Goal: Information Seeking & Learning: Learn about a topic

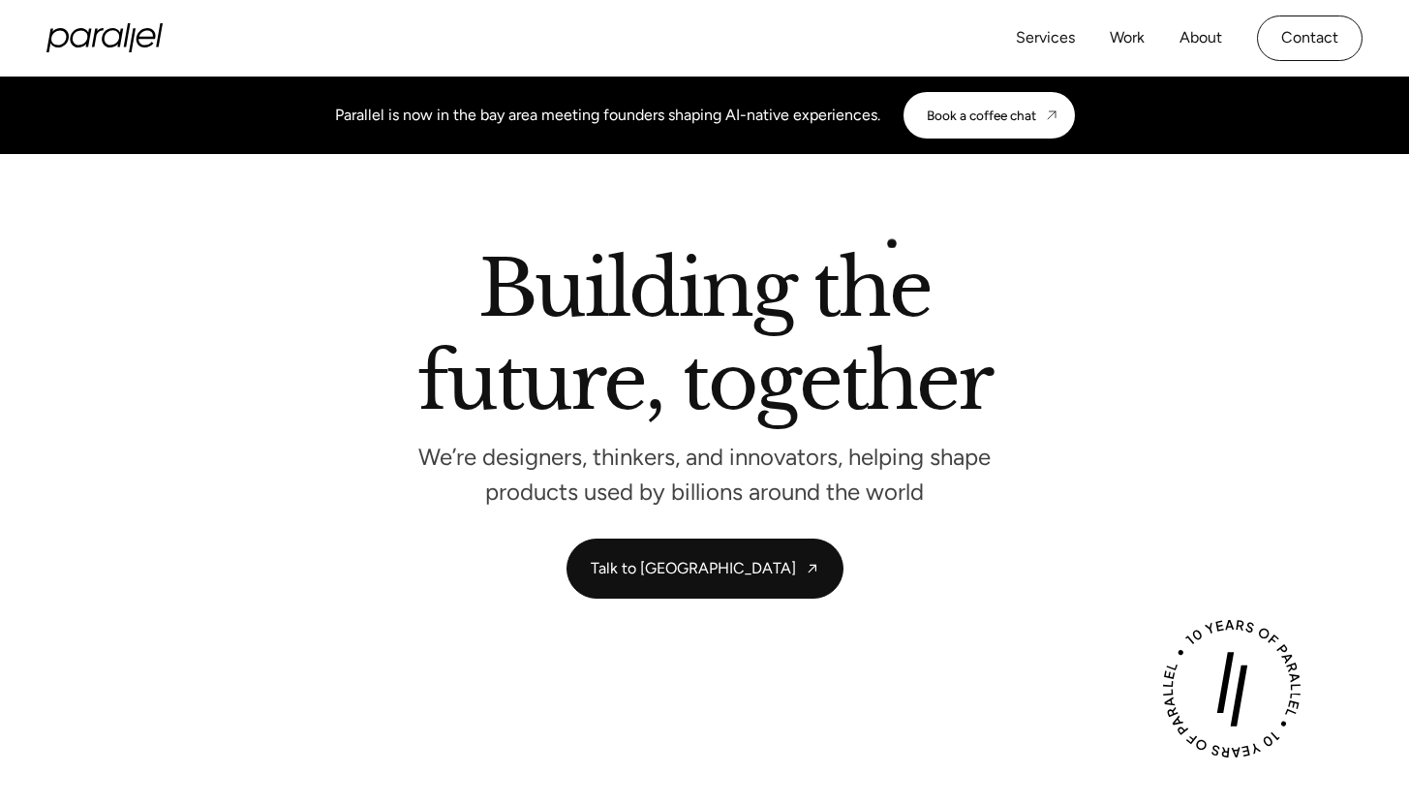
click at [892, 251] on h2 "Building the future, together" at bounding box center [704, 339] width 574 height 177
click at [974, 147] on div "Parallel is now in the bay area meeting founders shaping AI-native experiences.…" at bounding box center [704, 114] width 1409 height 77
click at [981, 124] on link "Book a coffee chat" at bounding box center [988, 115] width 171 height 46
click at [806, 322] on h2 "Building the future, together" at bounding box center [704, 339] width 574 height 177
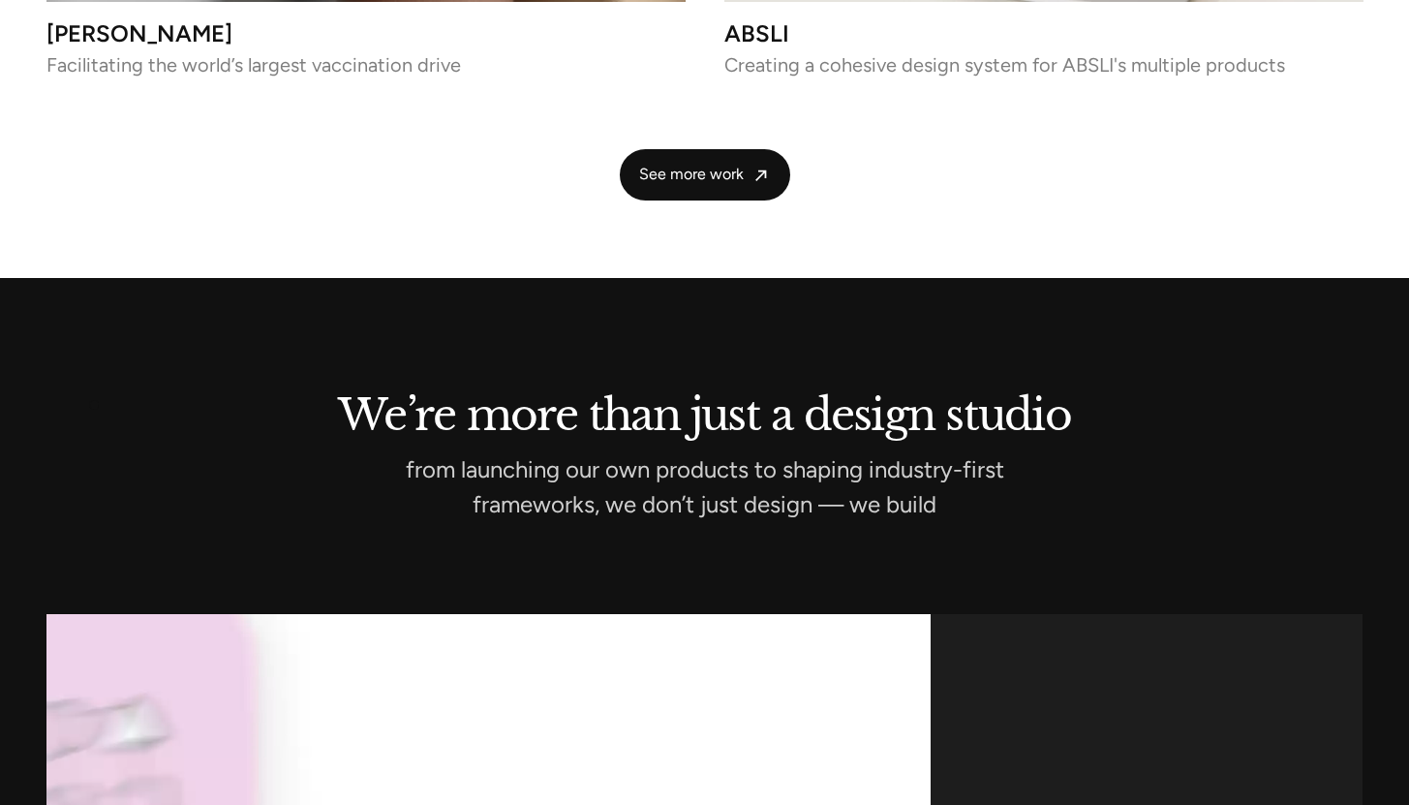
scroll to position [5221, 0]
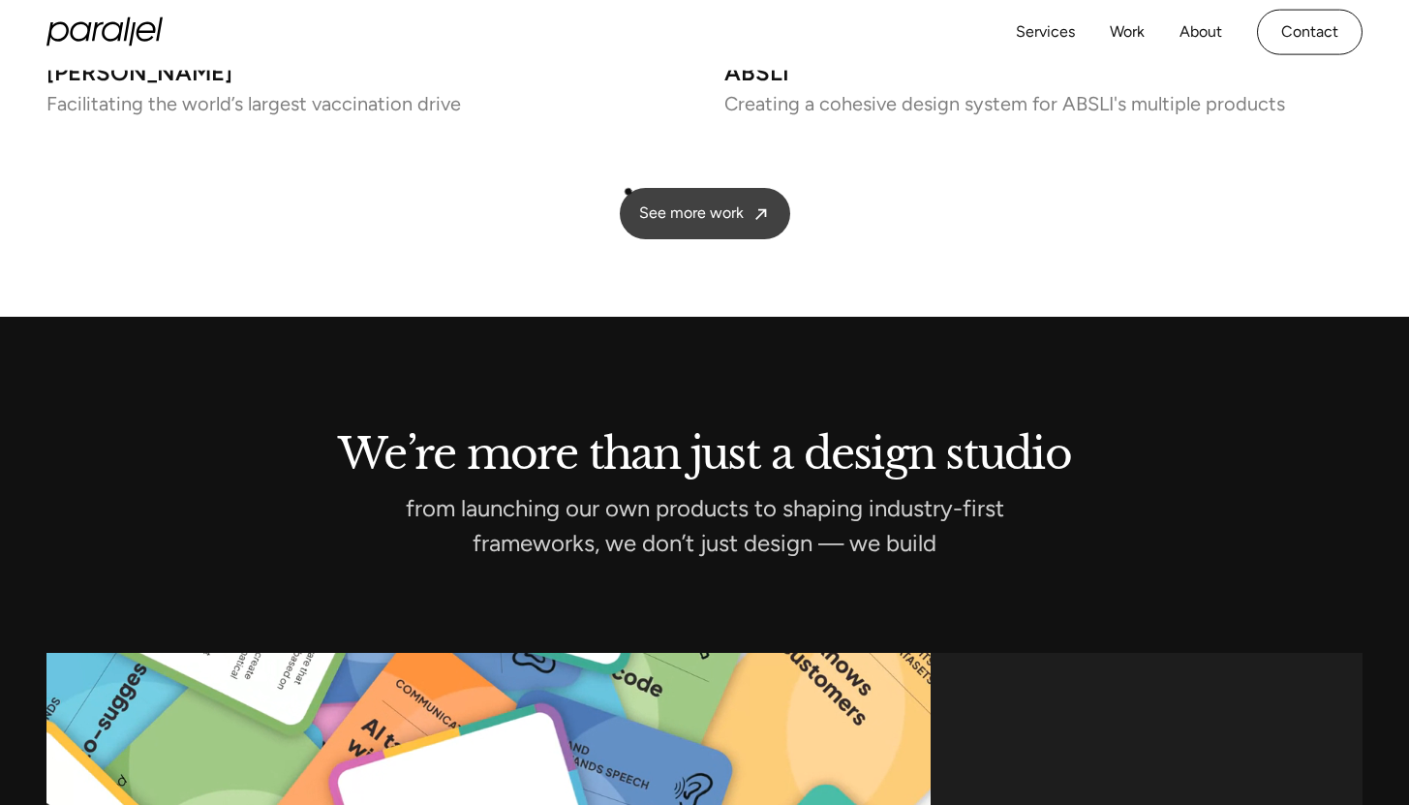
click at [642, 203] on span "See more work" at bounding box center [691, 213] width 105 height 20
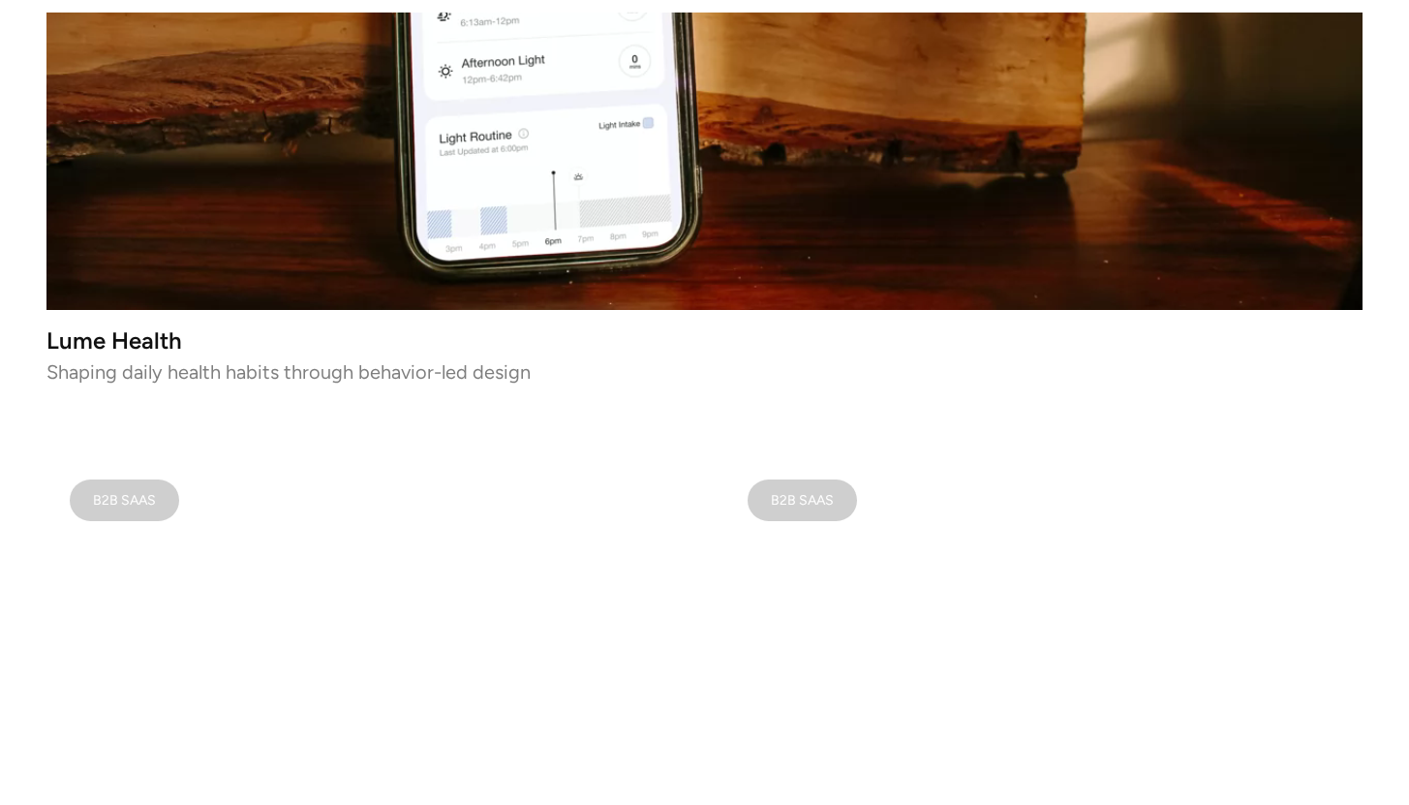
scroll to position [930, 0]
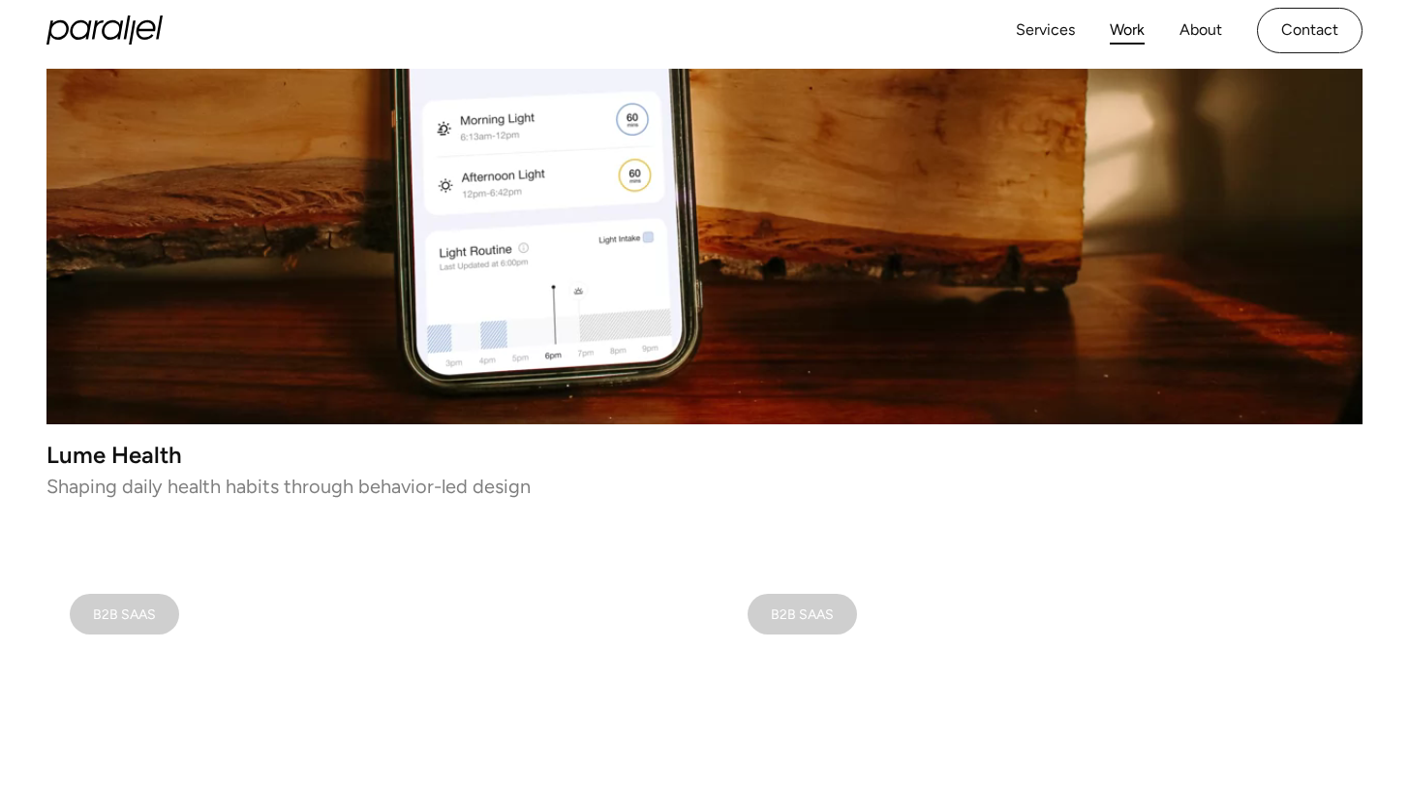
click at [642, 302] on video at bounding box center [704, 95] width 1316 height 658
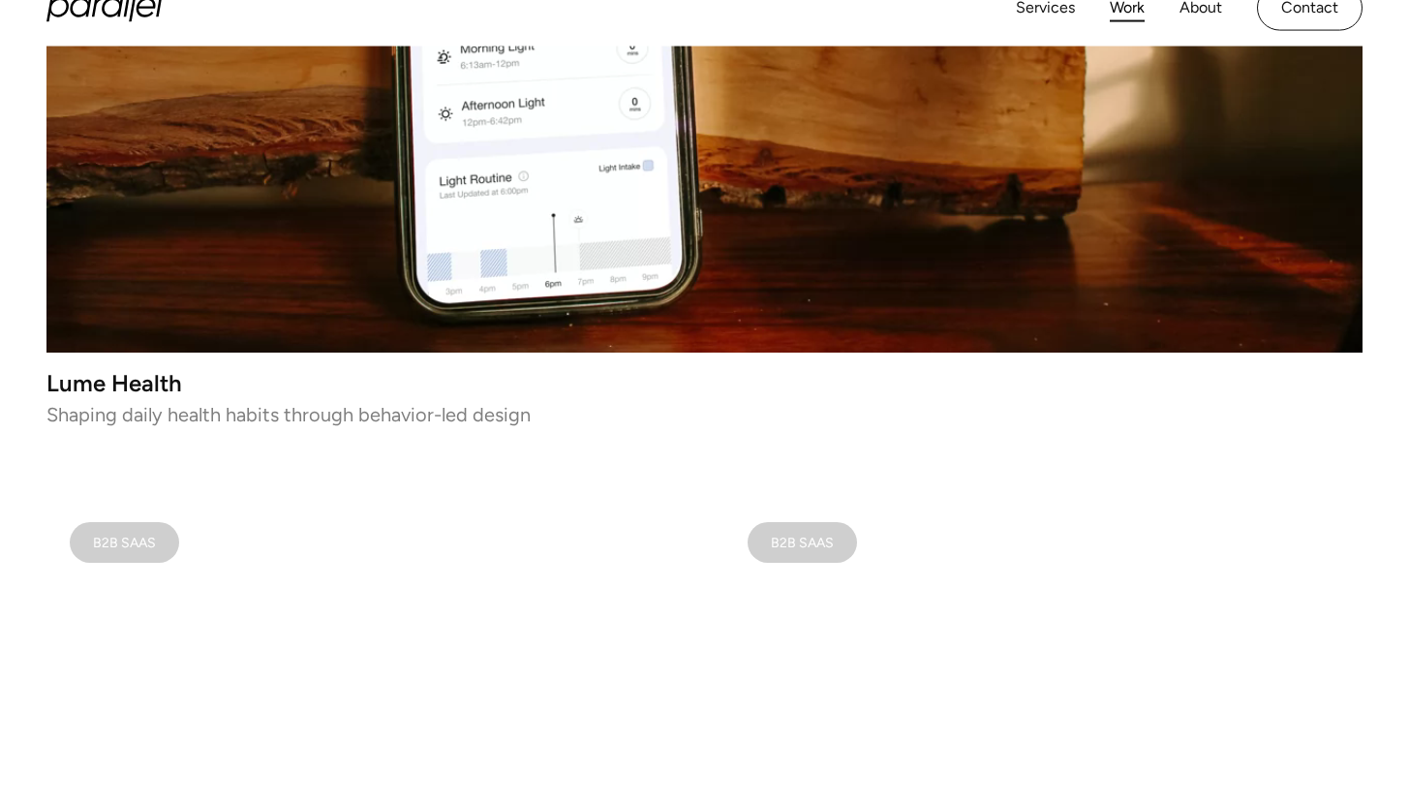
scroll to position [839, 0]
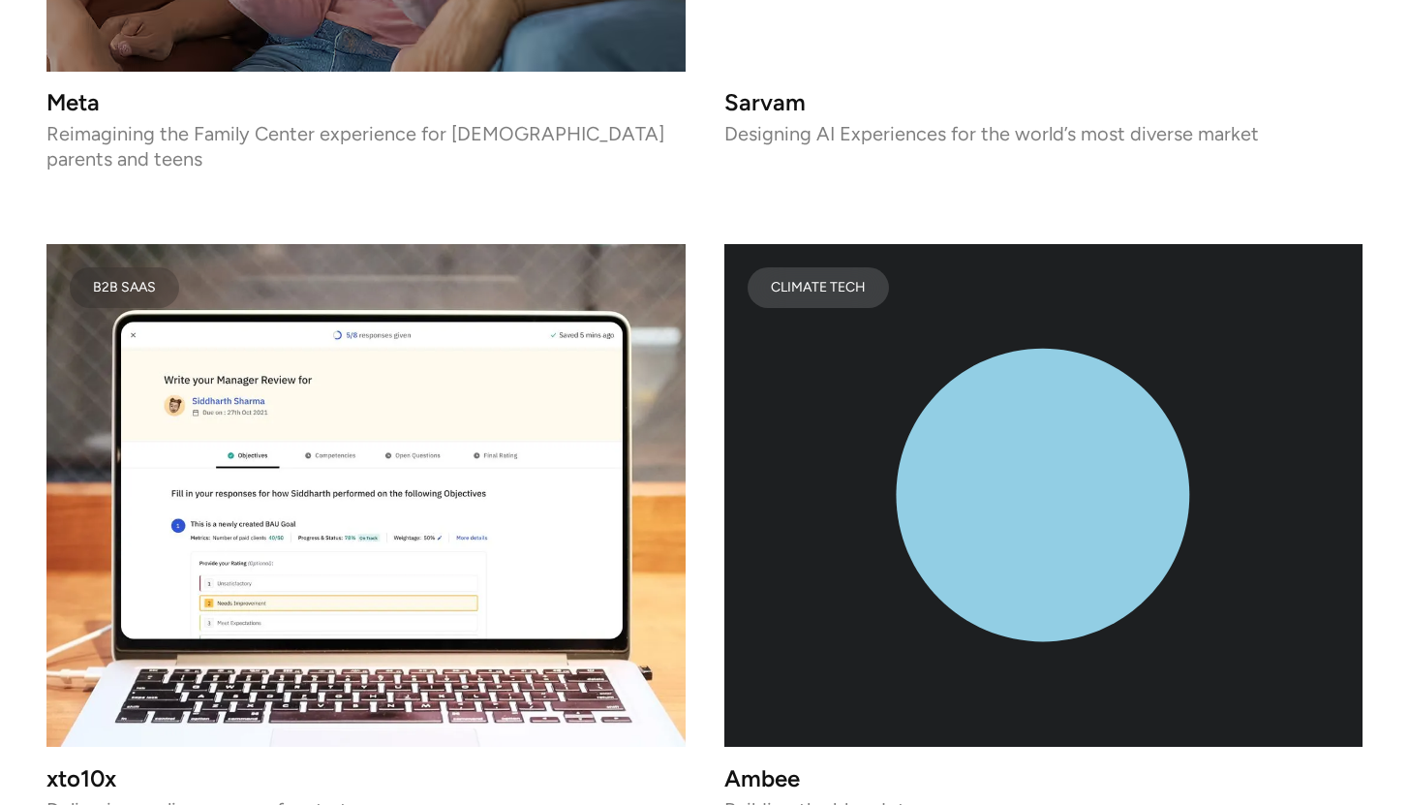
scroll to position [6408, 0]
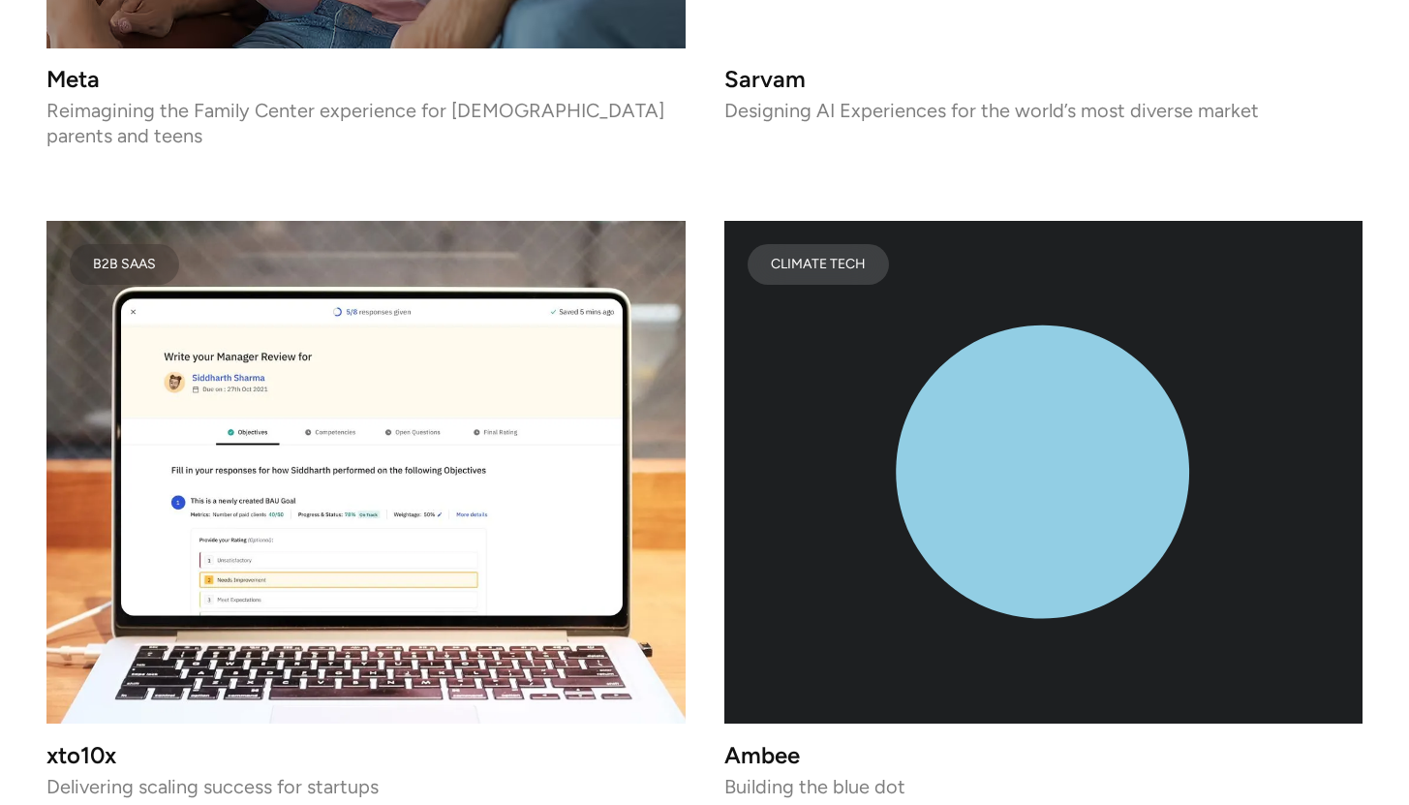
click at [849, 504] on icon "lottie-animation-container" at bounding box center [1043, 473] width 639 height 504
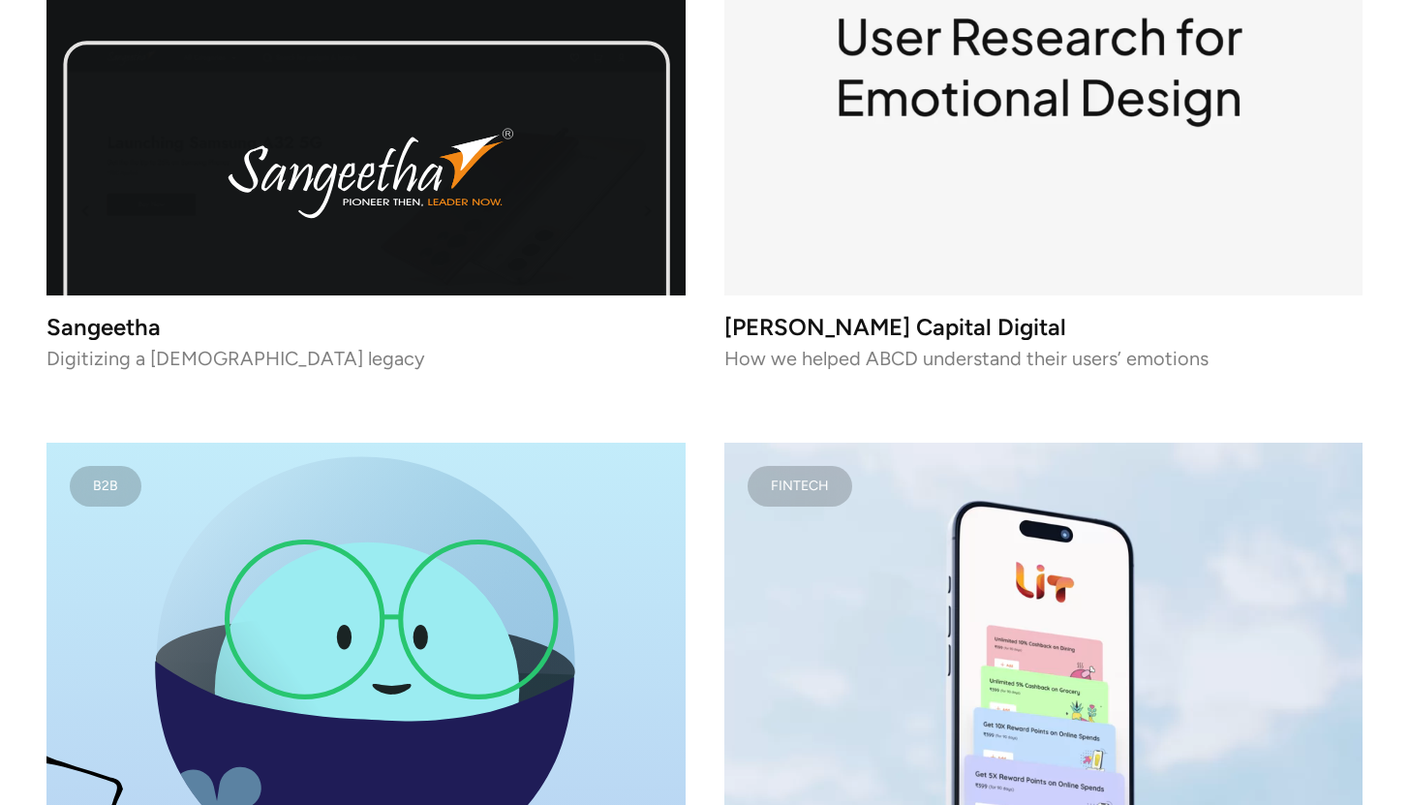
scroll to position [9689, 0]
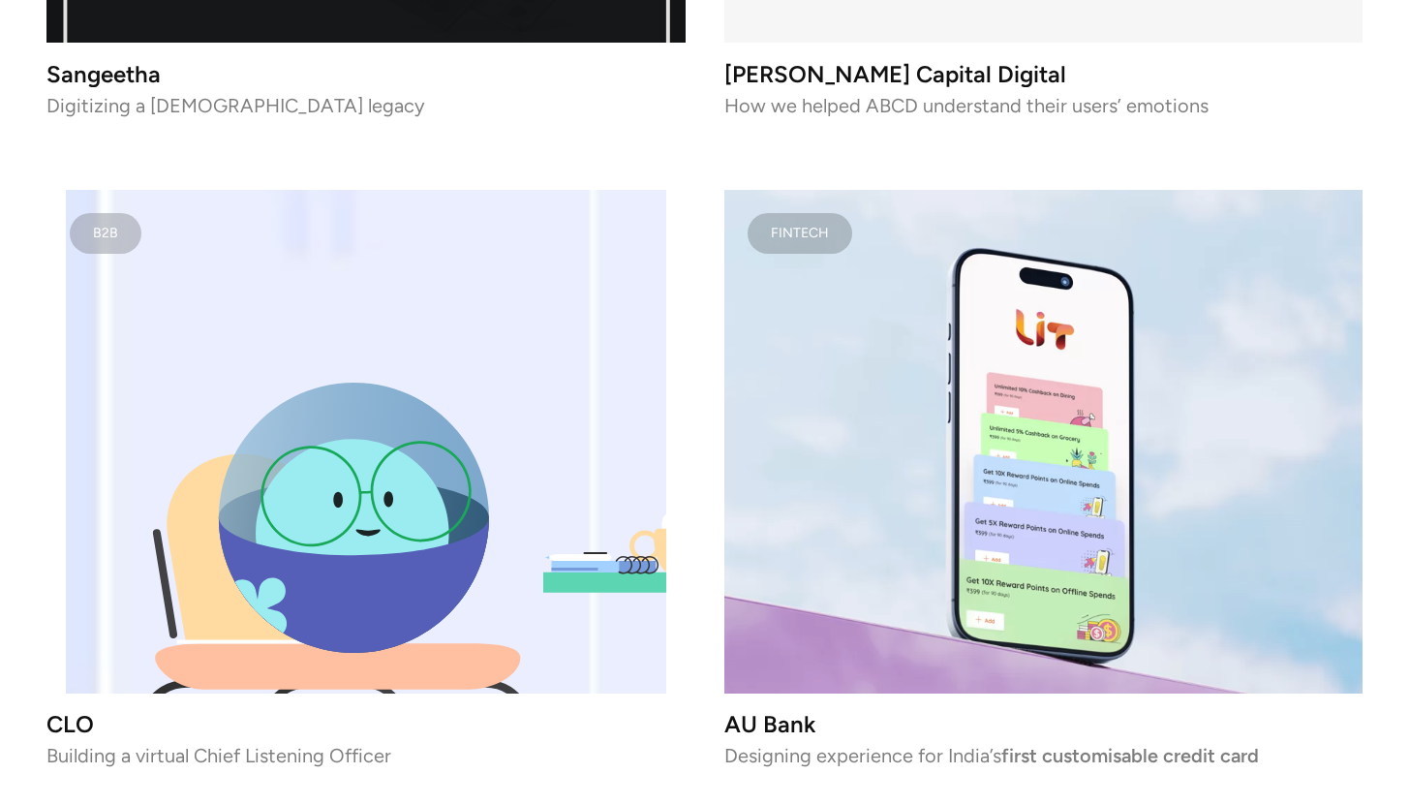
click at [583, 447] on image "lottie-animation-container" at bounding box center [735, 297] width 2158 height 2078
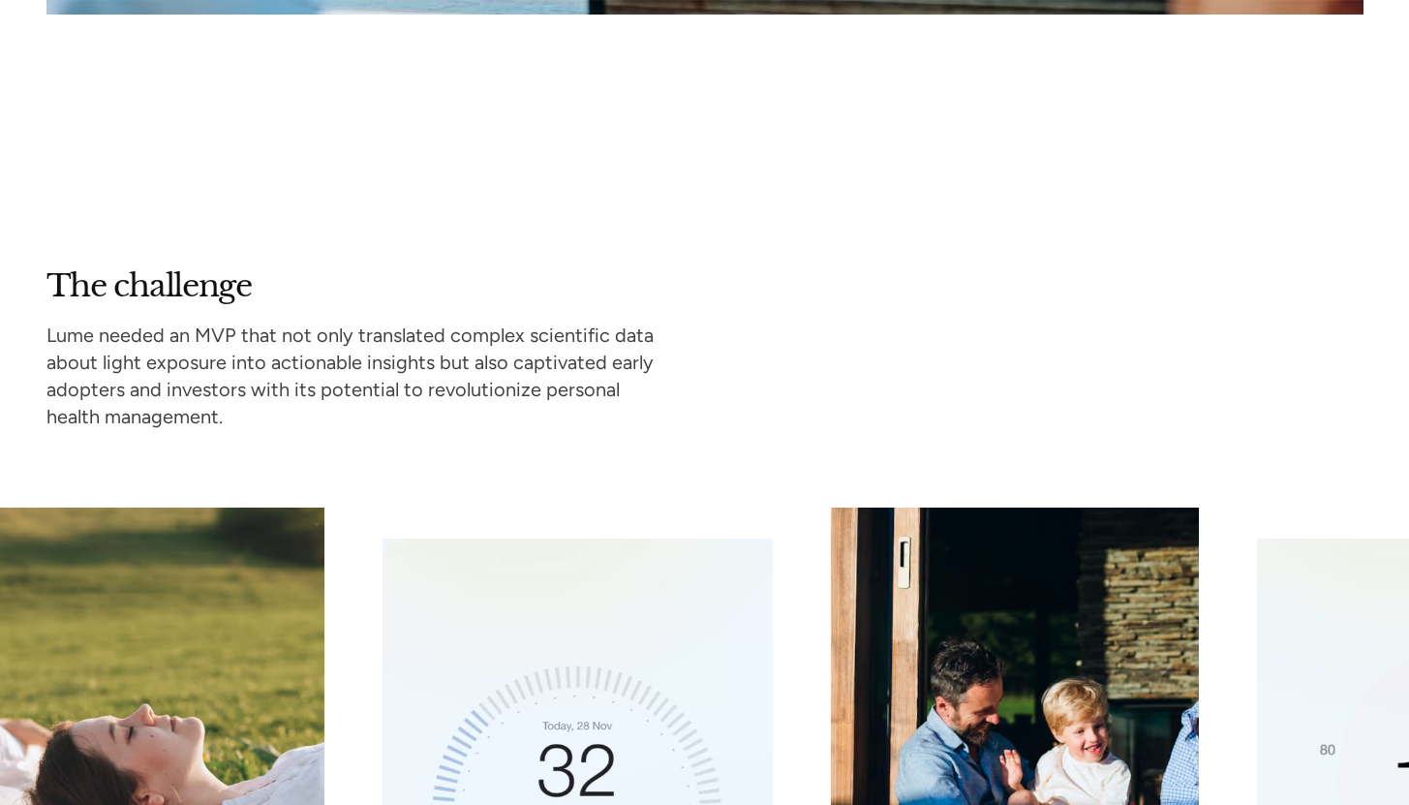
scroll to position [2567, 0]
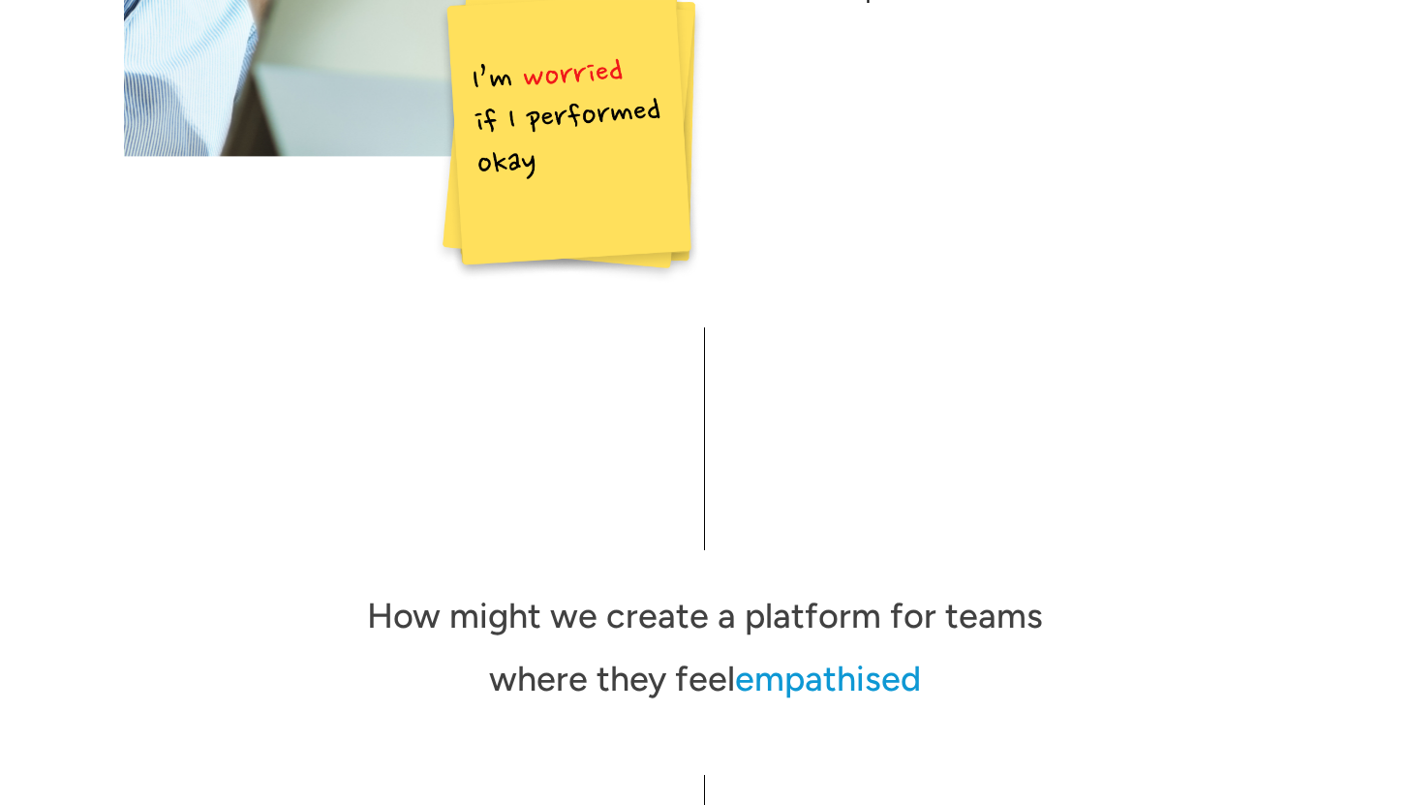
click at [450, 383] on div at bounding box center [705, 438] width 1162 height 223
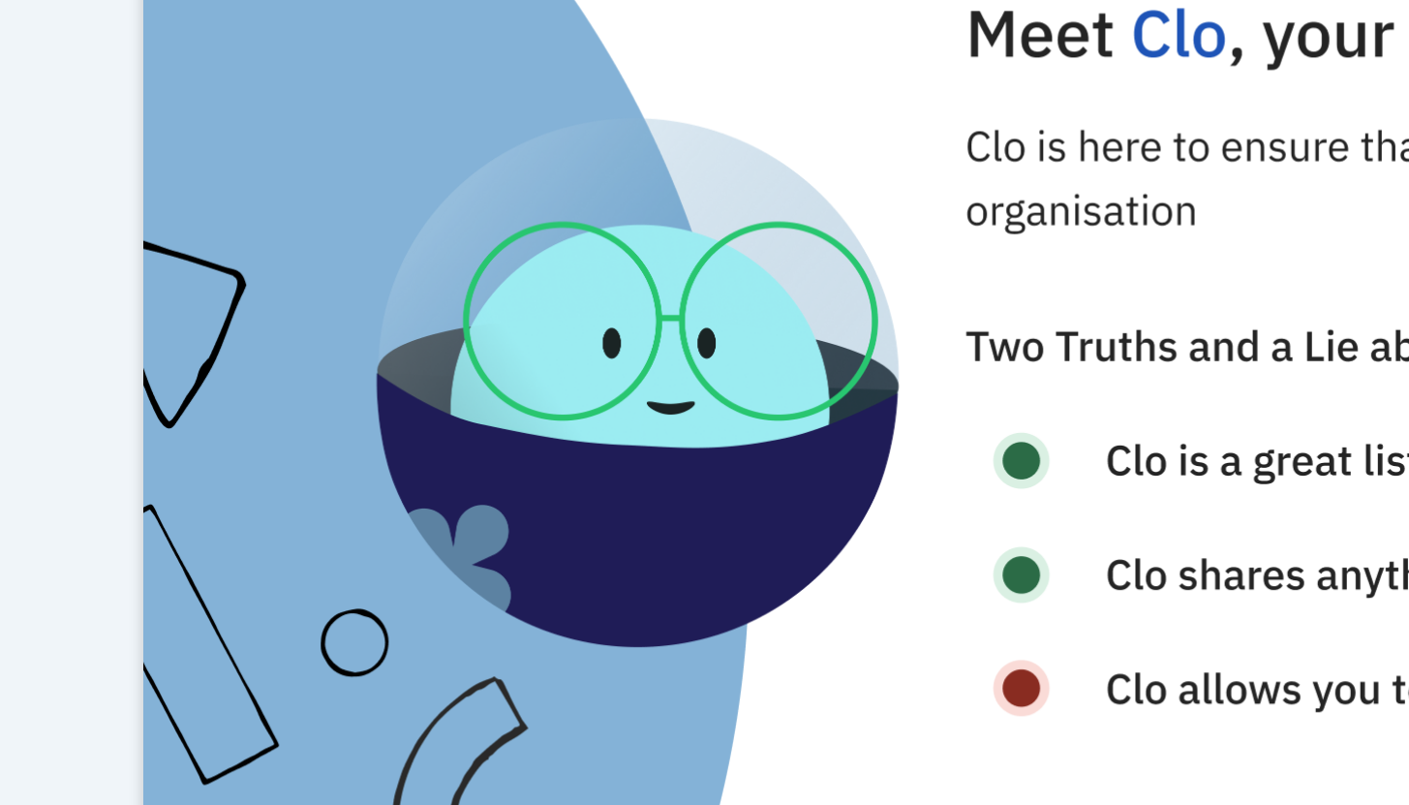
scroll to position [10125, 0]
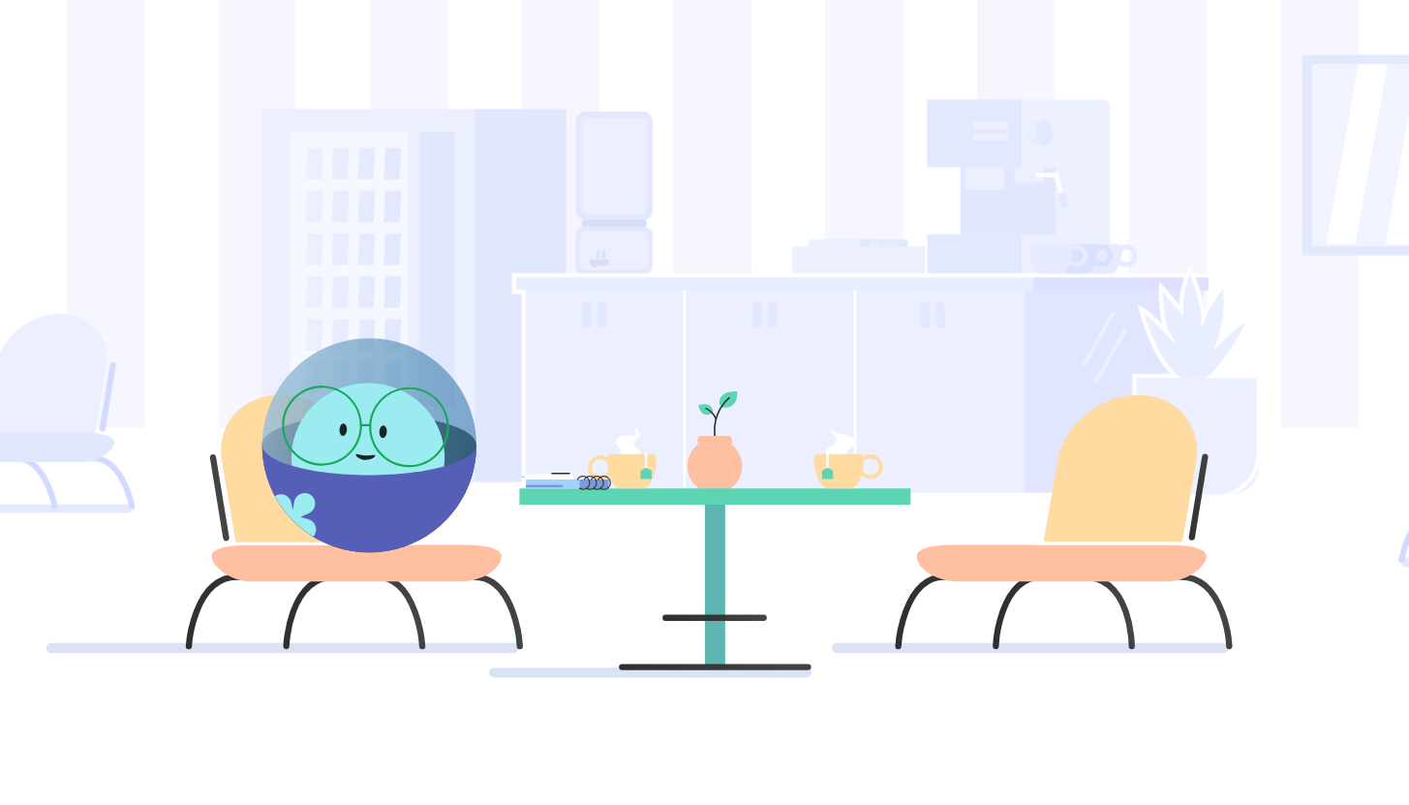
scroll to position [355, 0]
